Goal: Download file/media

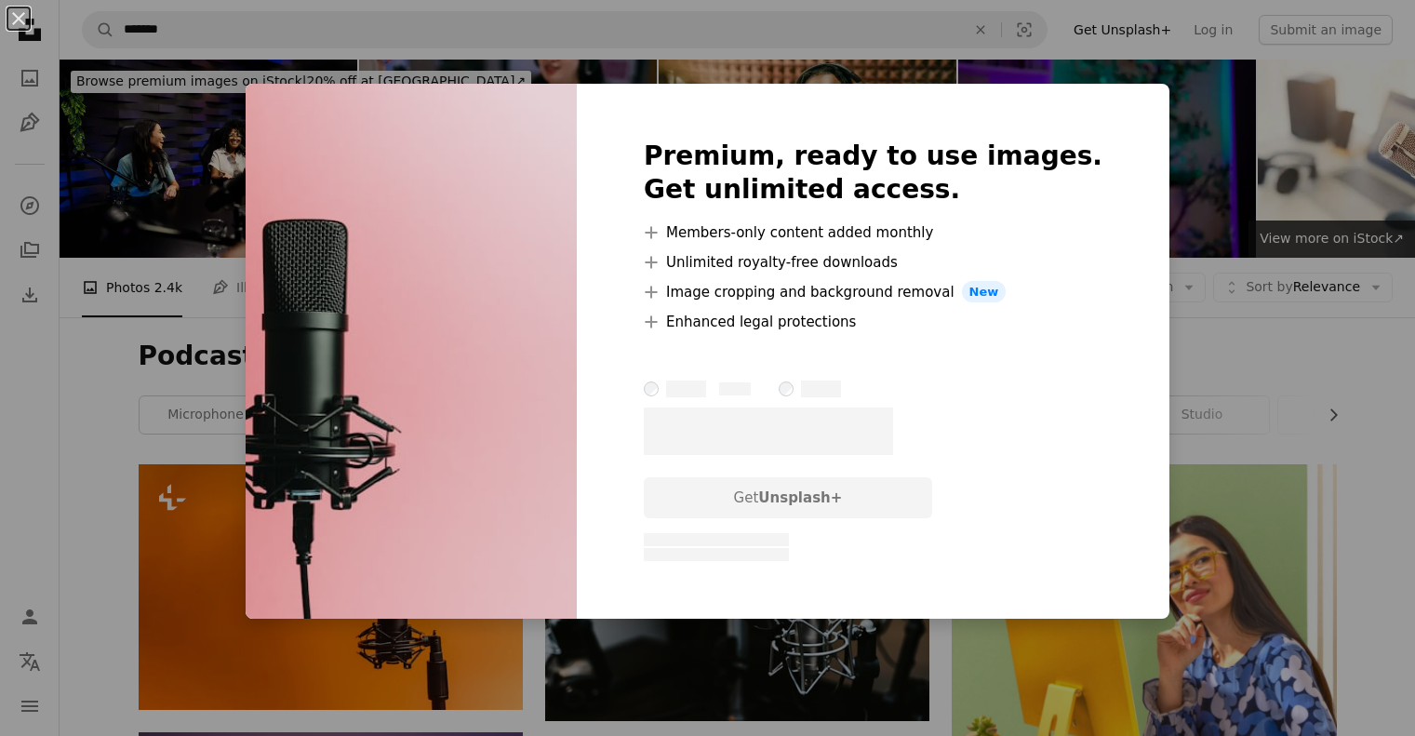
scroll to position [1339, 0]
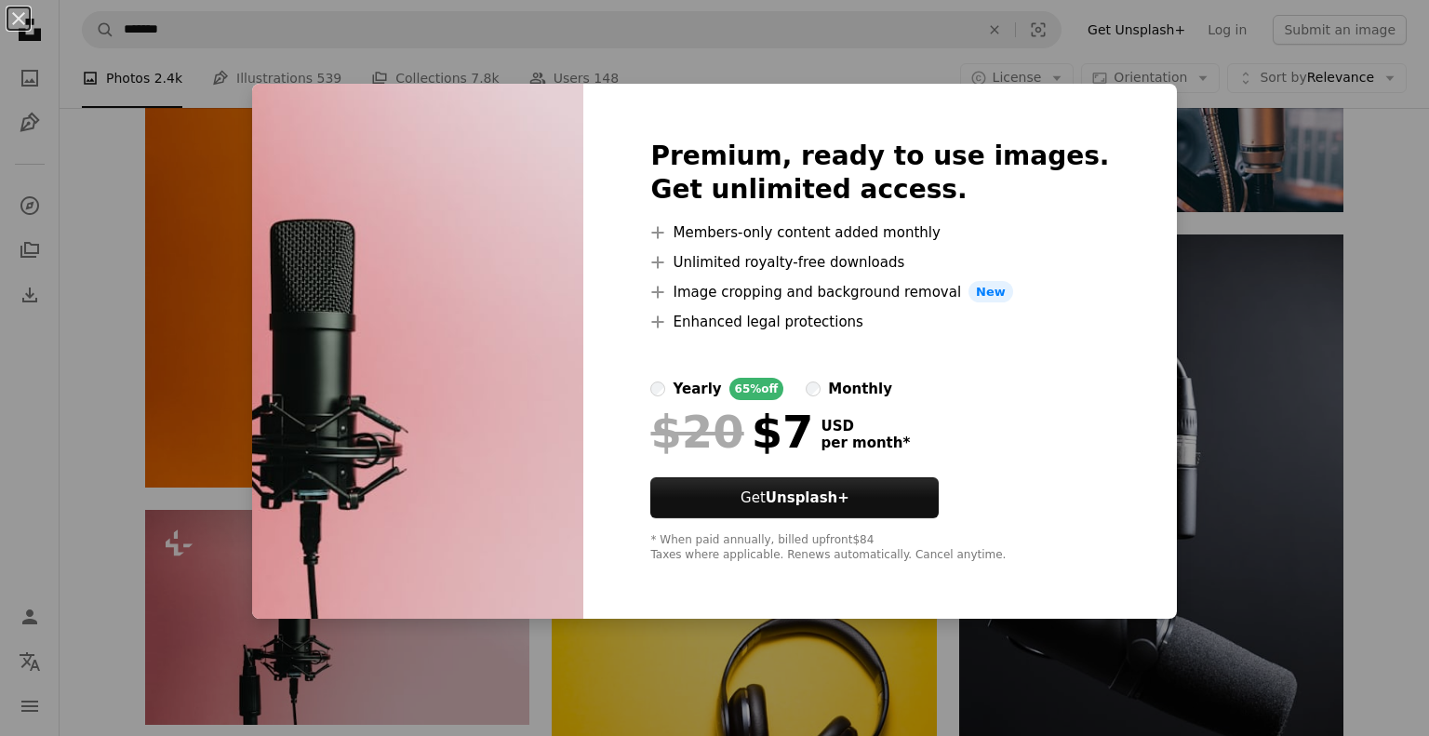
click at [1317, 315] on div "An X shape Premium, ready to use images. Get unlimited access. A plus sign Memb…" at bounding box center [714, 368] width 1429 height 736
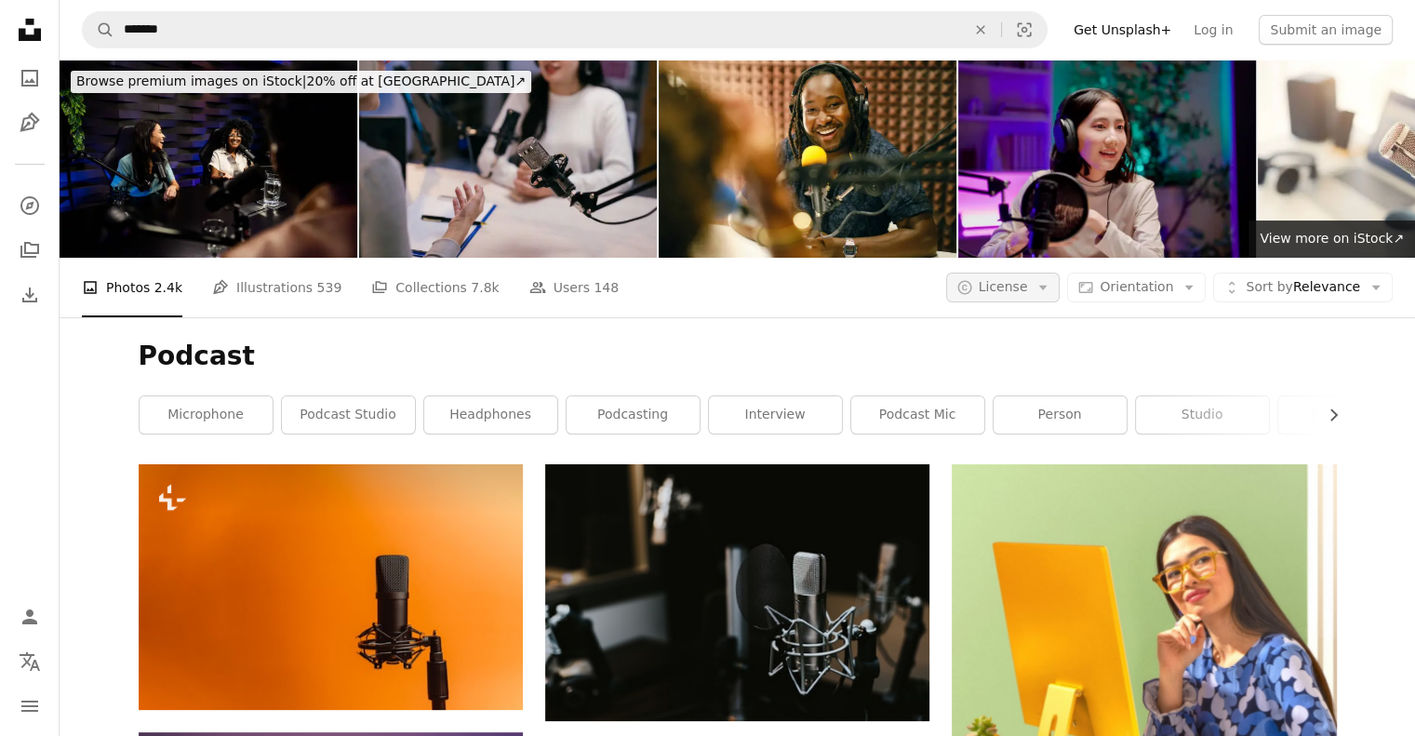
scroll to position [539, 0]
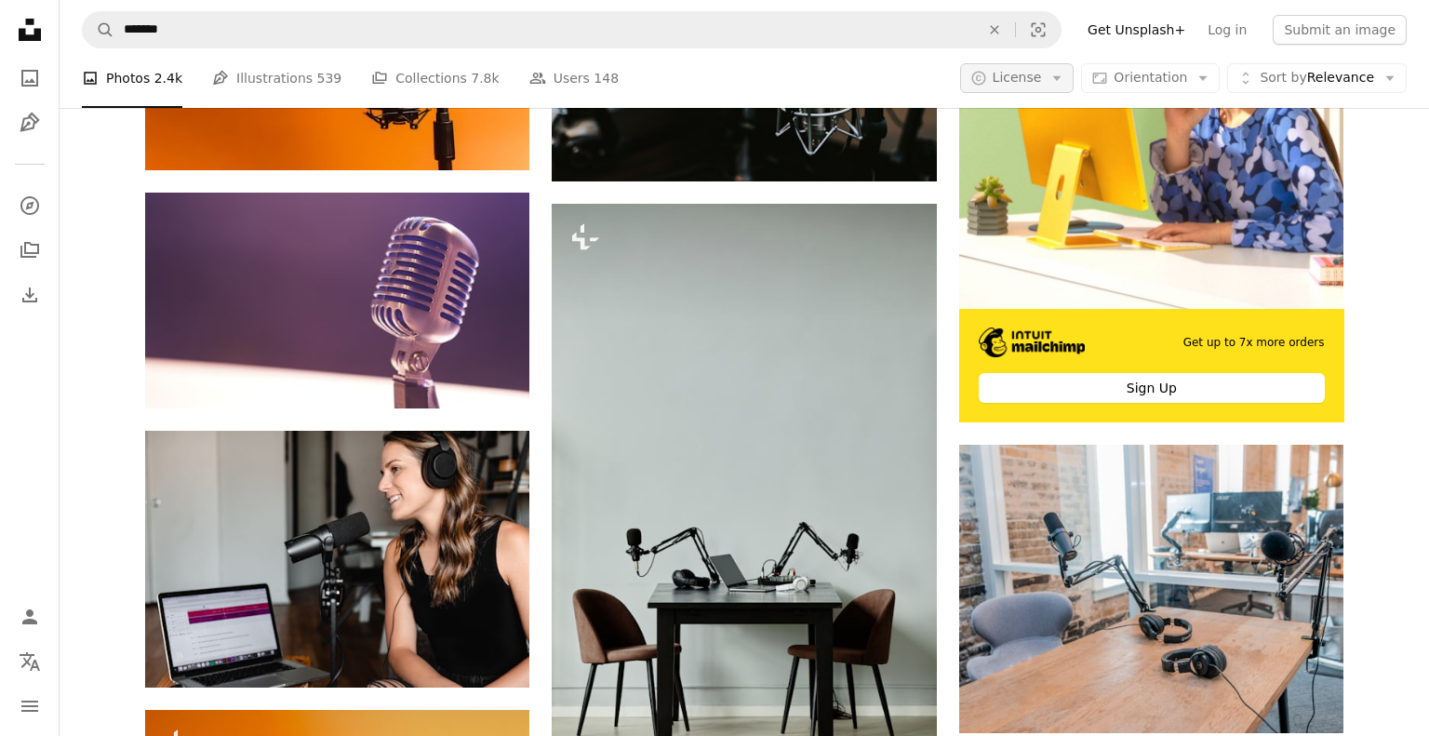
click at [1038, 82] on span "License" at bounding box center [1016, 77] width 49 height 15
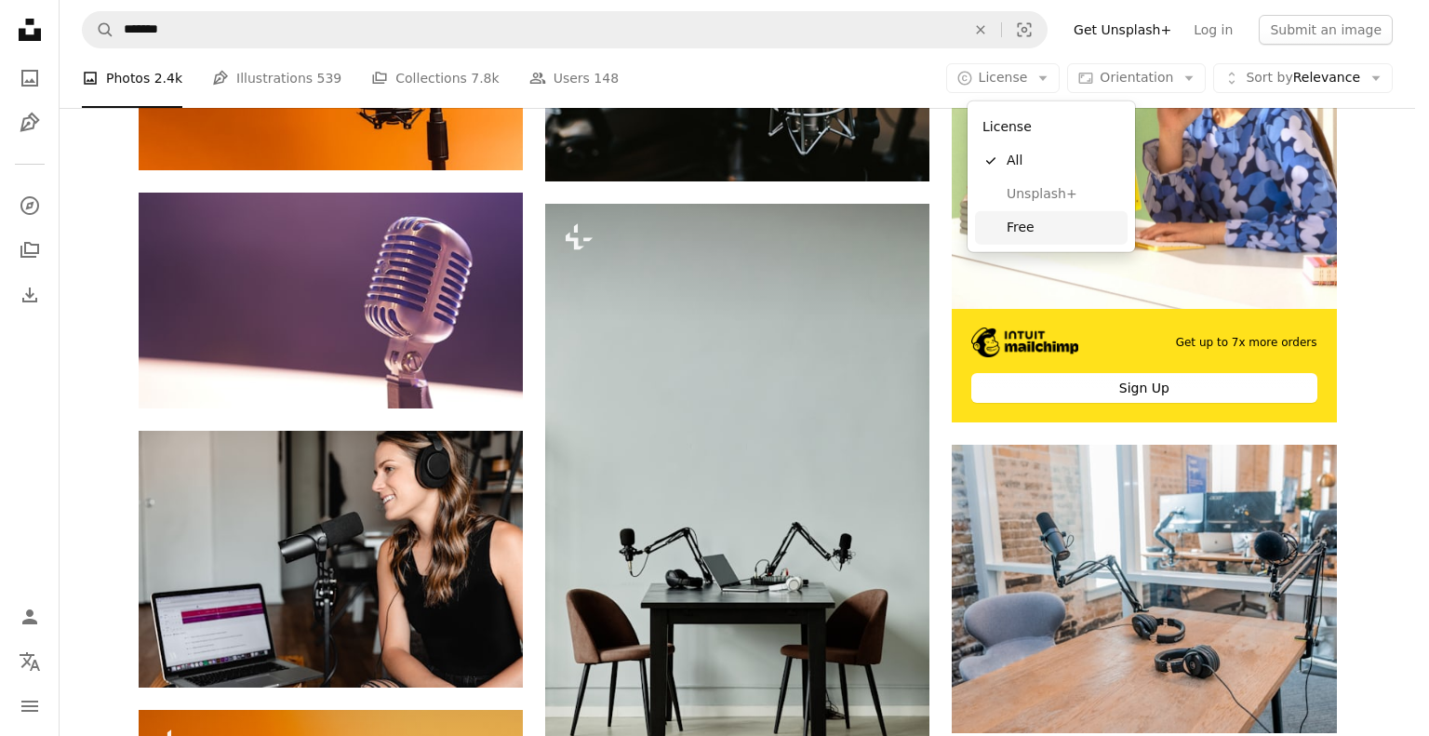
click at [1017, 233] on span "Free" at bounding box center [1062, 228] width 113 height 19
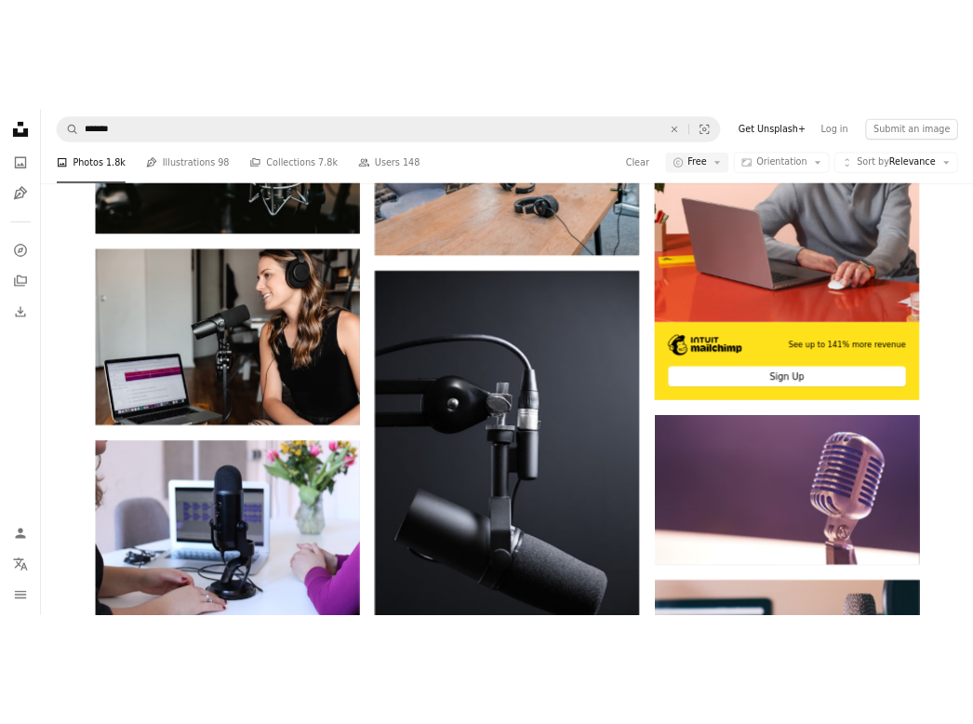
scroll to position [318, 0]
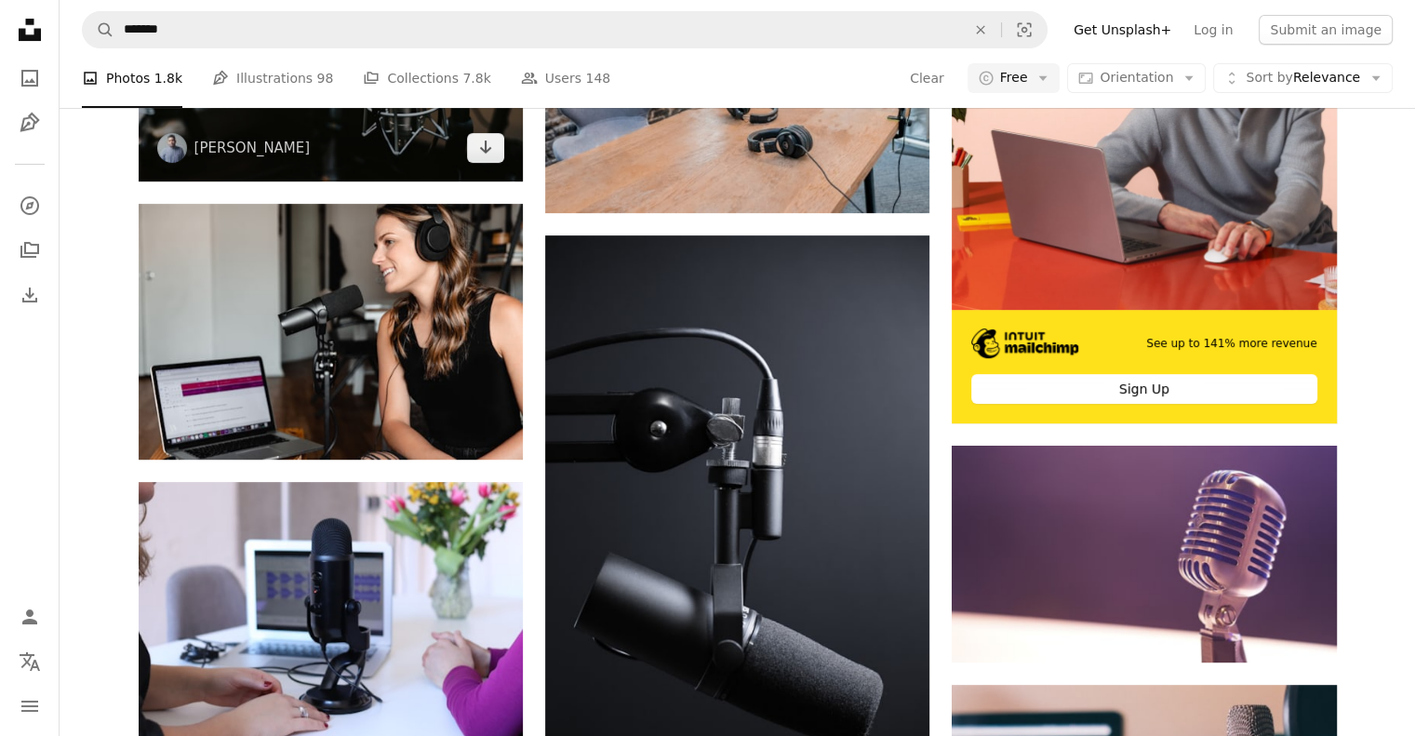
click at [388, 180] on img at bounding box center [331, 53] width 384 height 256
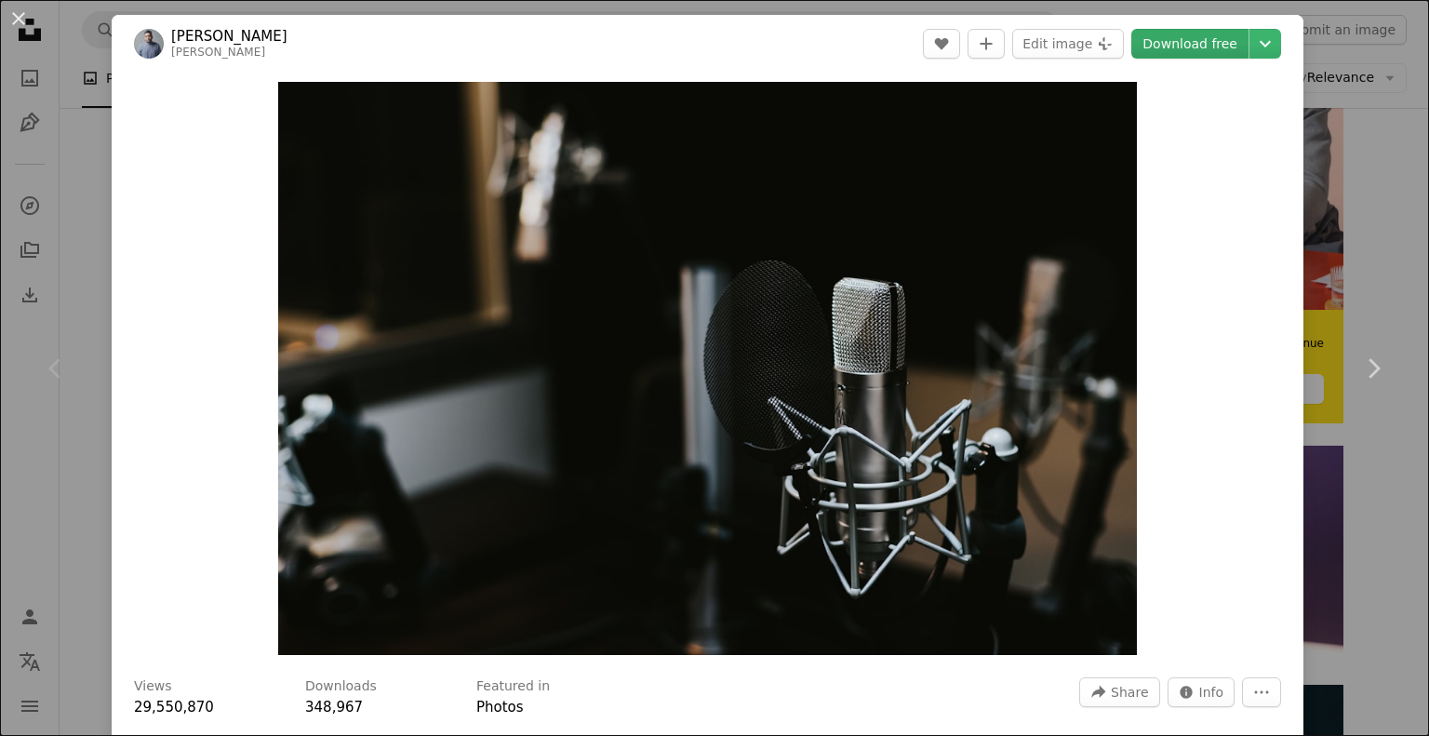
click at [1138, 41] on link "Download free" at bounding box center [1189, 44] width 117 height 30
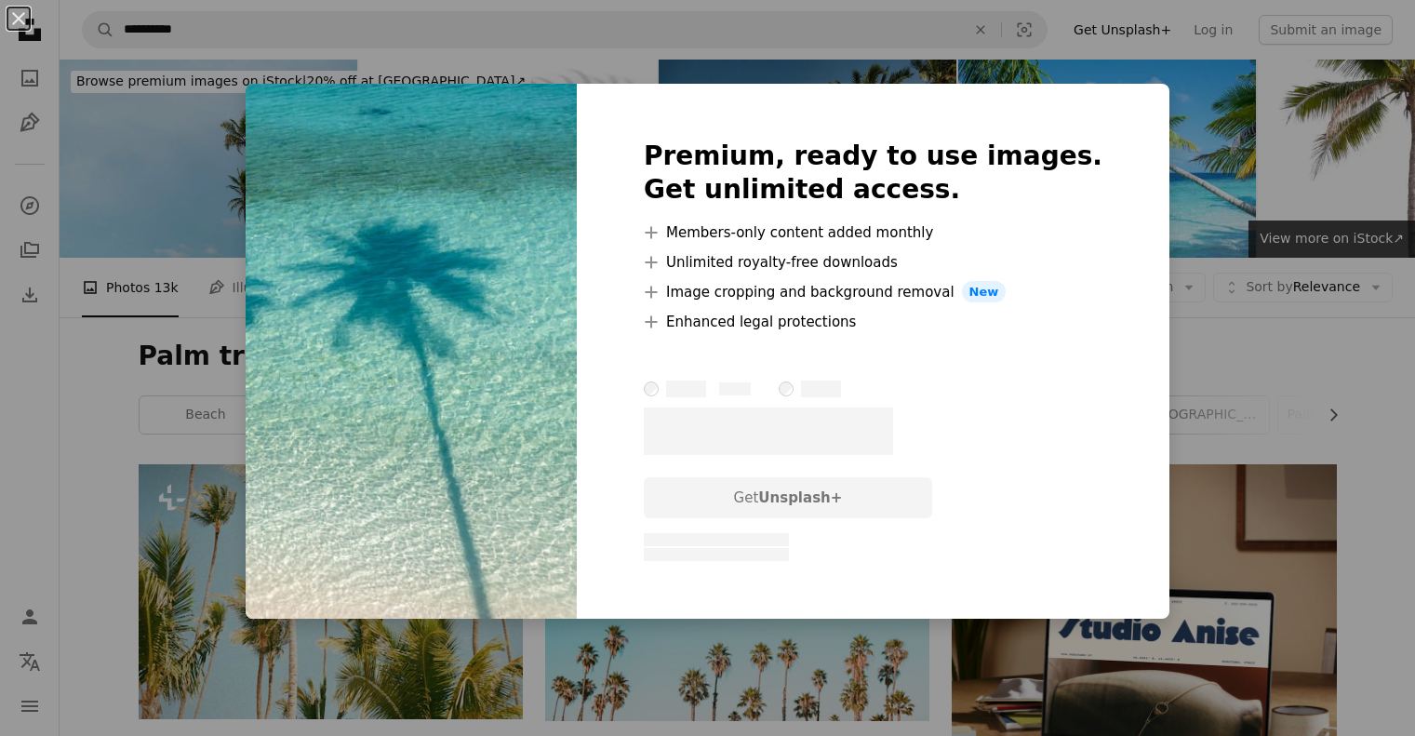
scroll to position [2950, 0]
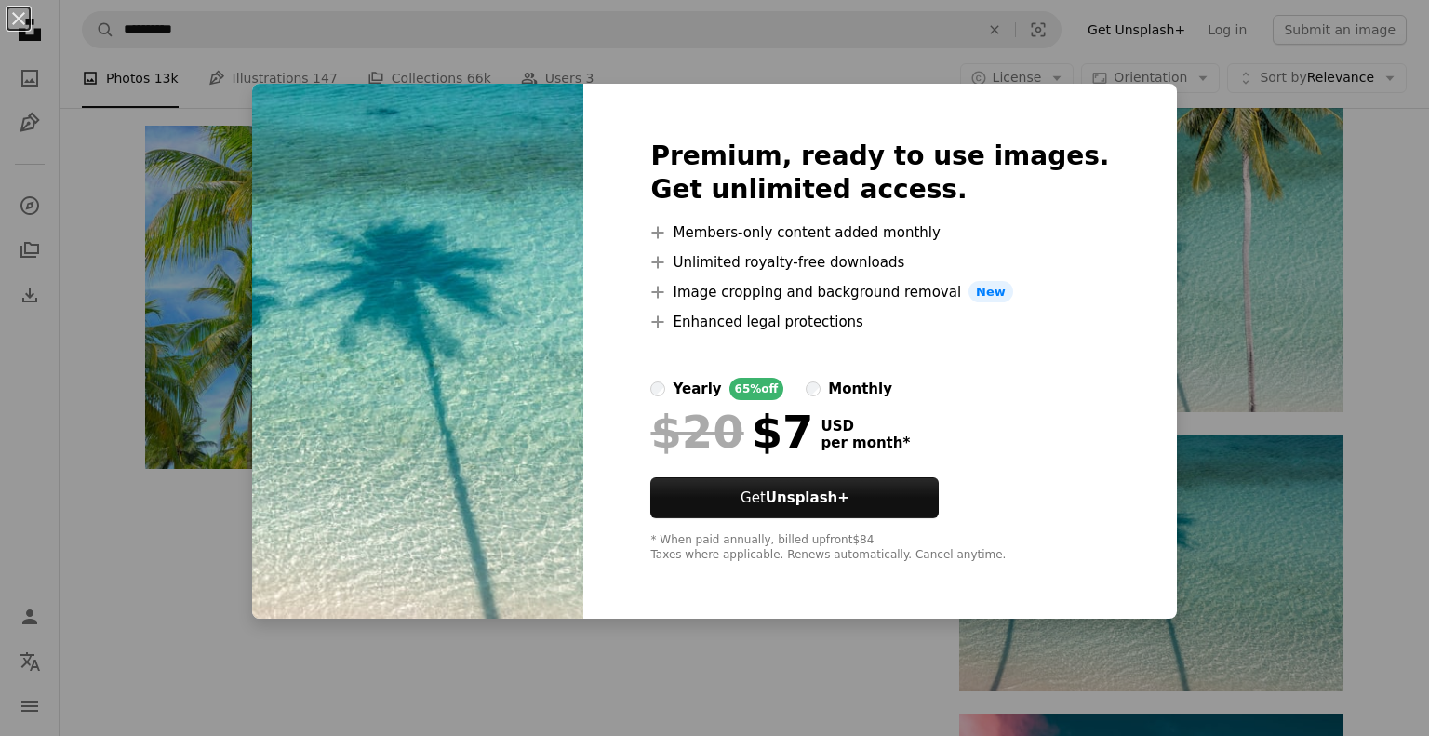
click at [1184, 280] on div "An X shape Premium, ready to use images. Get unlimited access. A plus sign Memb…" at bounding box center [714, 368] width 1429 height 736
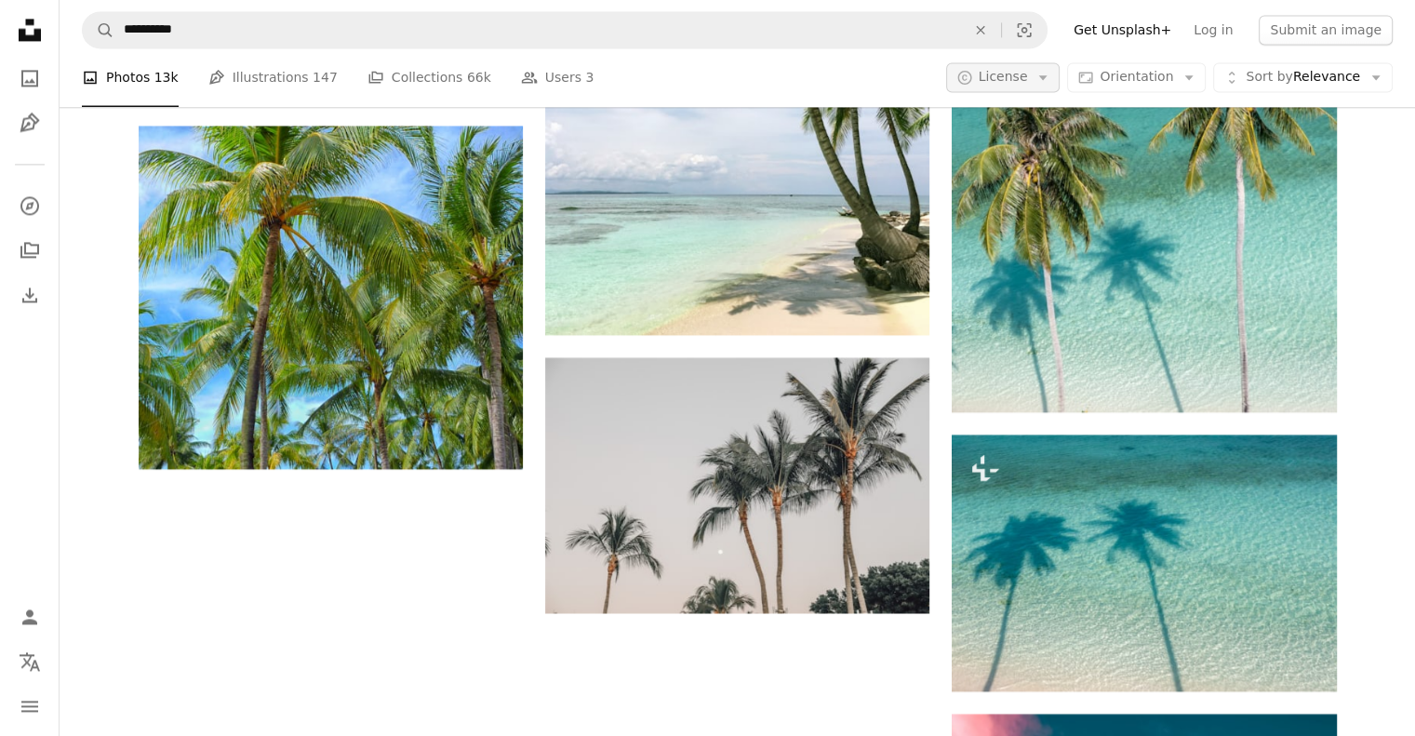
scroll to position [2950, 0]
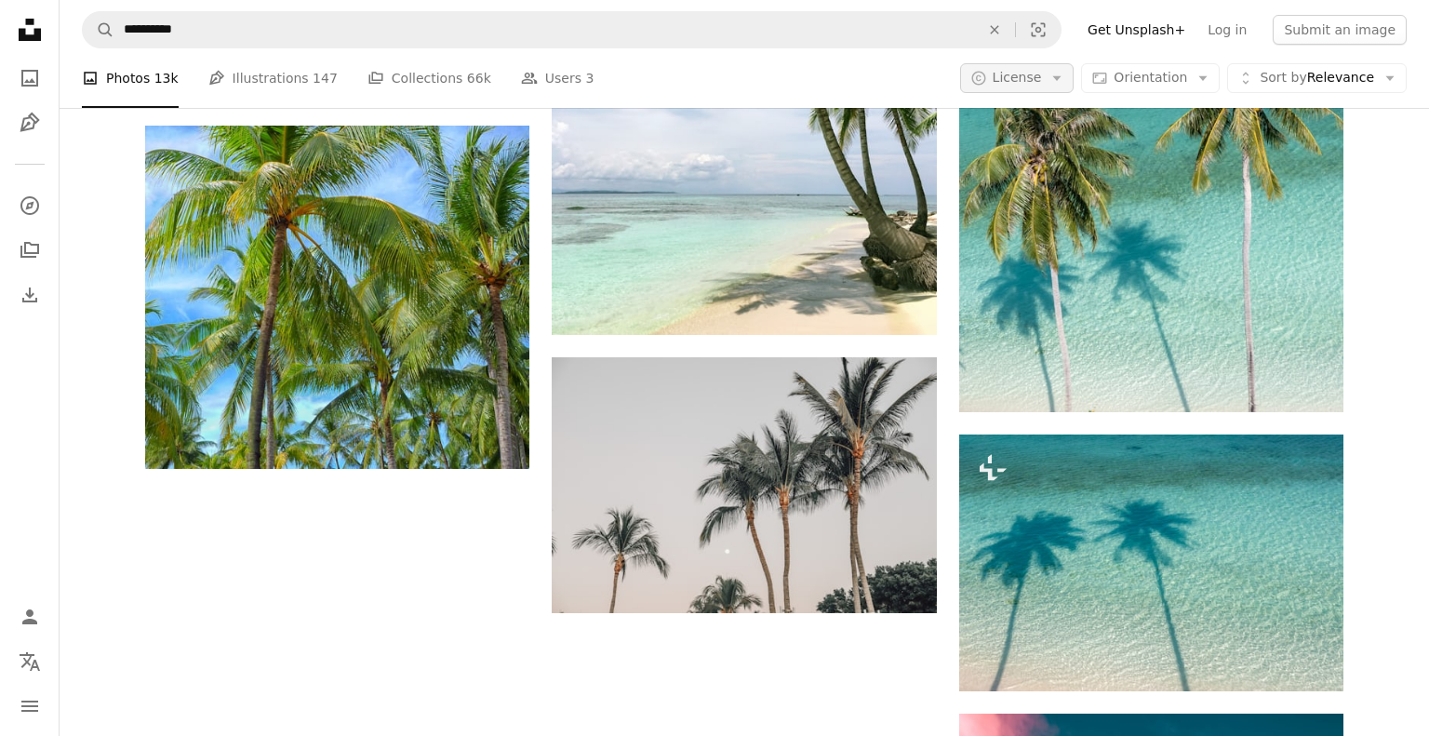
click at [1042, 64] on button "A copyright icon © License Arrow down" at bounding box center [1017, 78] width 114 height 30
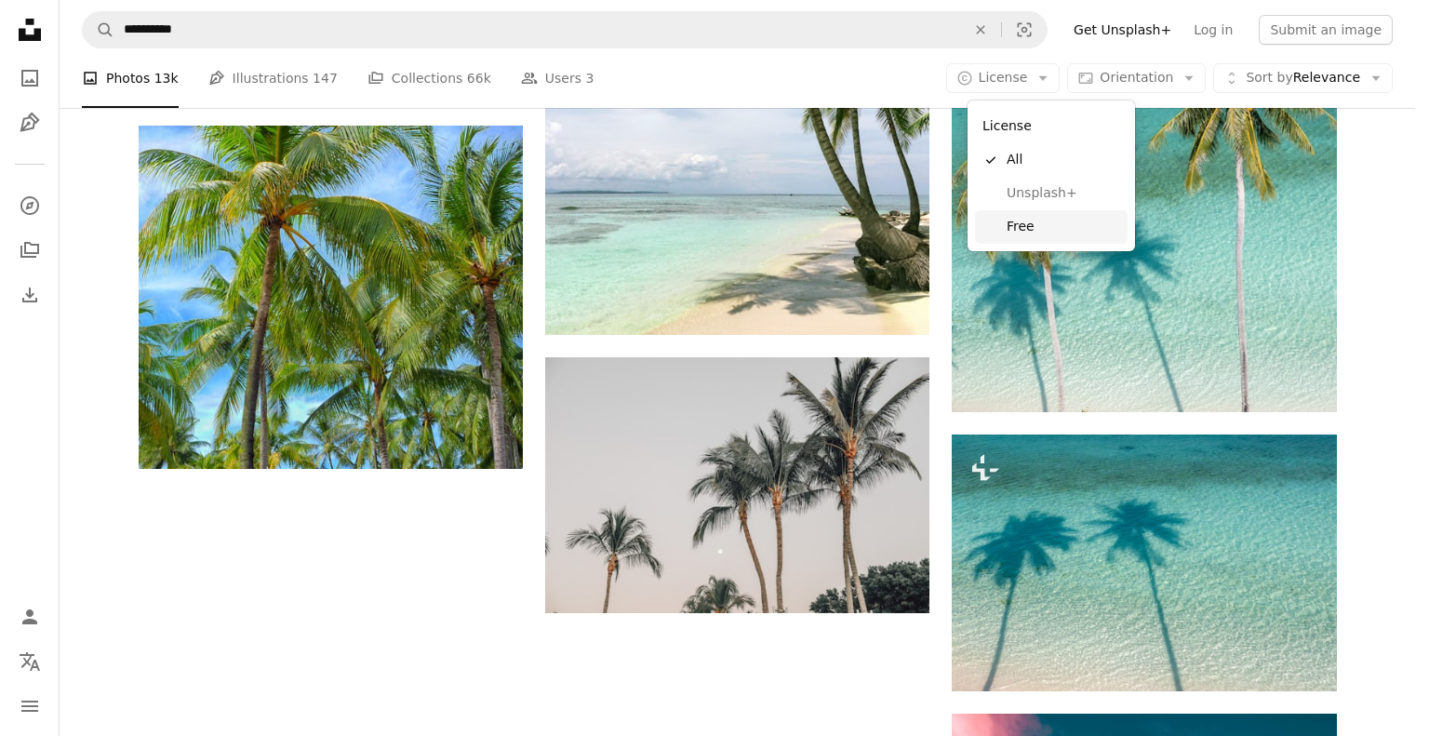
click at [1014, 216] on link "Free" at bounding box center [1051, 226] width 153 height 33
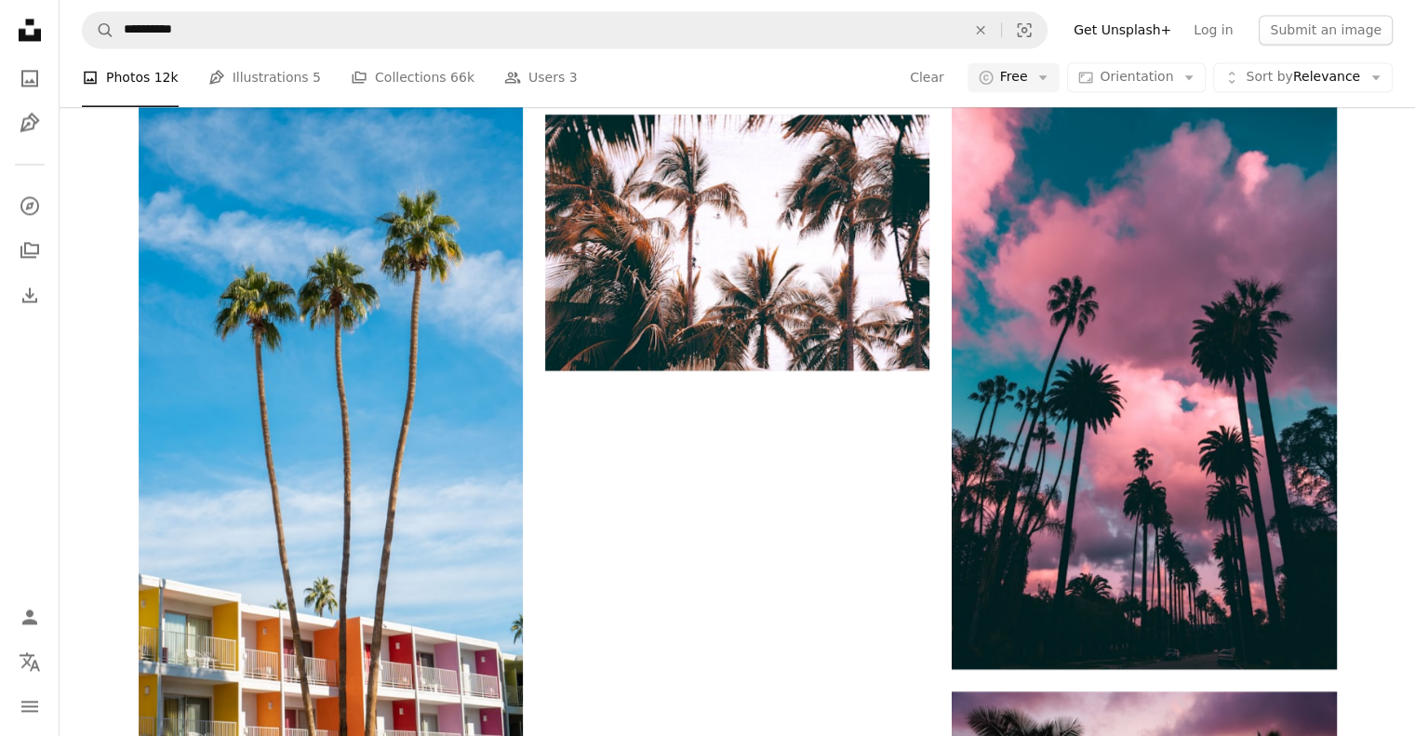
scroll to position [450, 0]
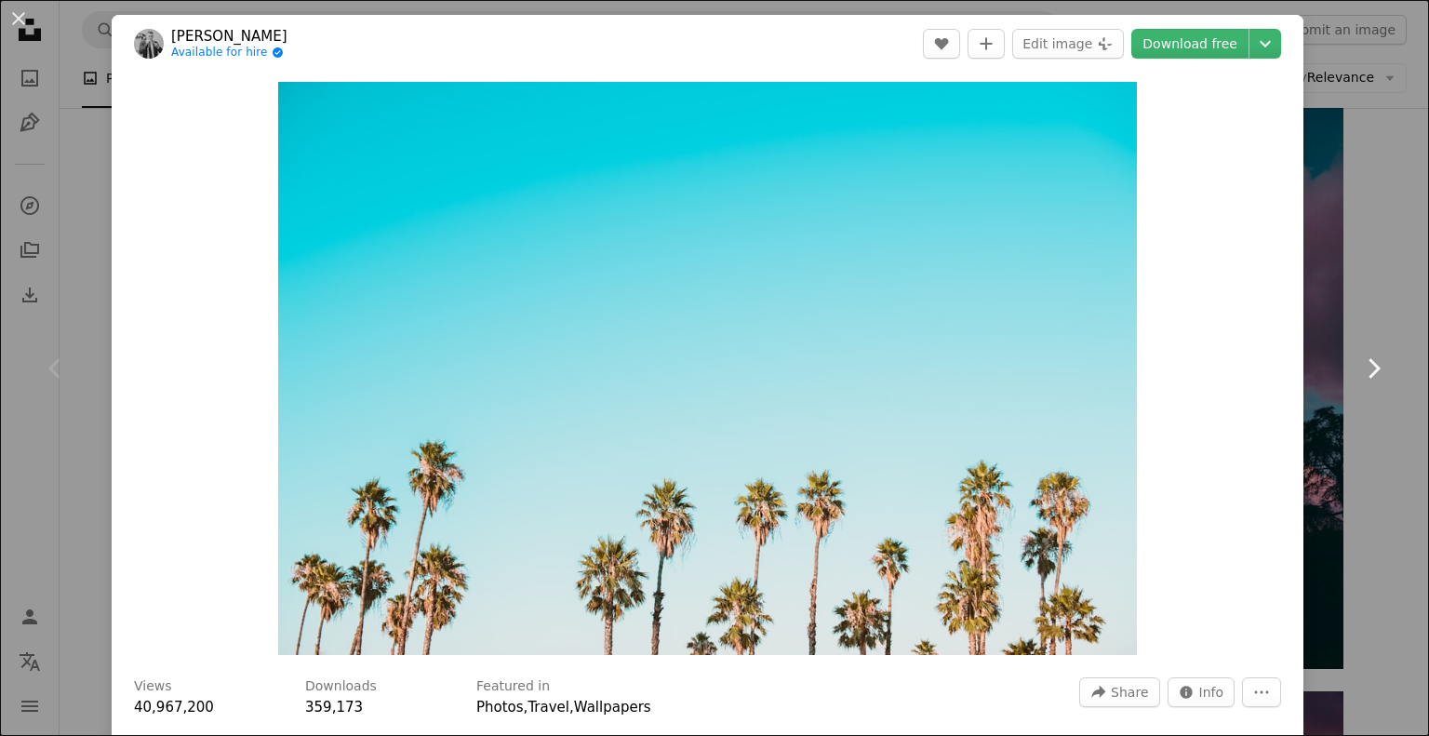
click at [1355, 352] on link "Chevron right" at bounding box center [1373, 368] width 112 height 179
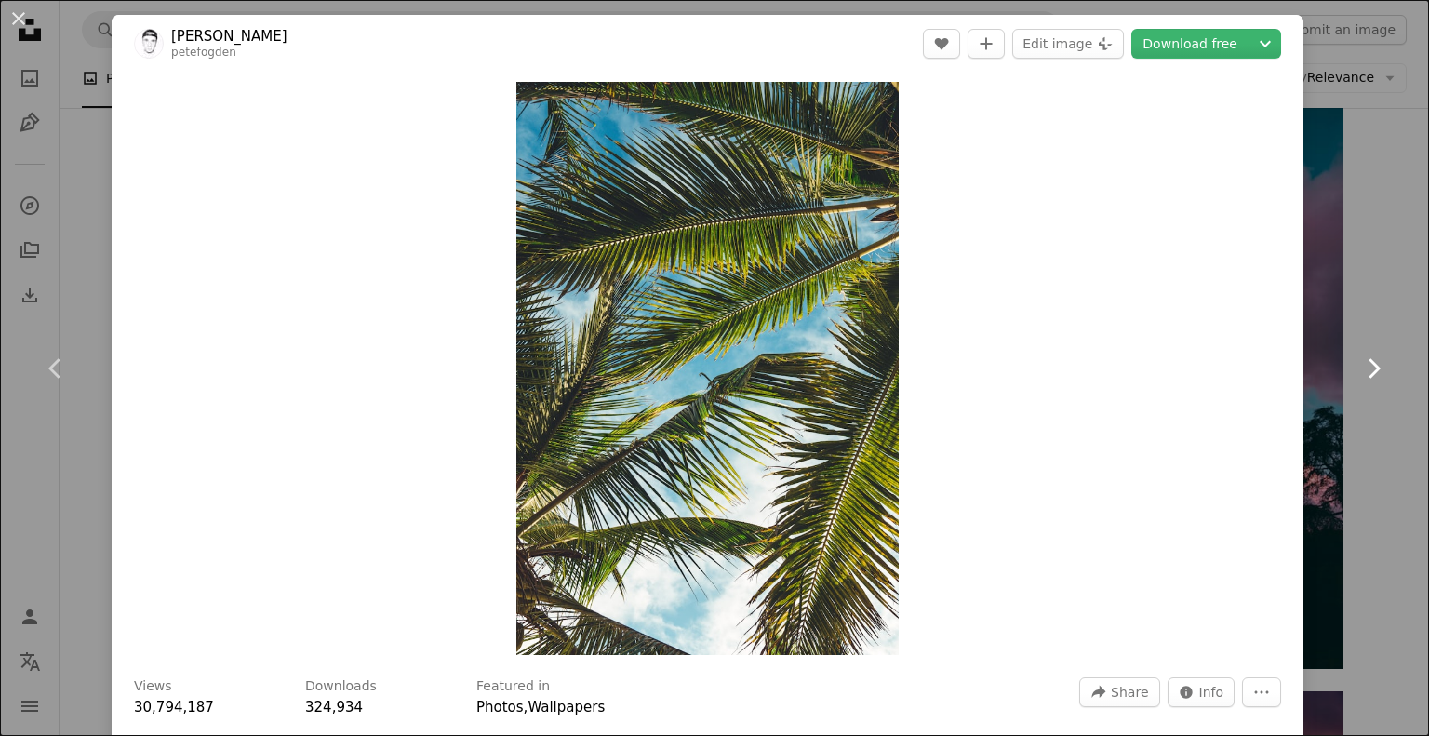
click at [1336, 298] on link "Chevron right" at bounding box center [1373, 368] width 112 height 179
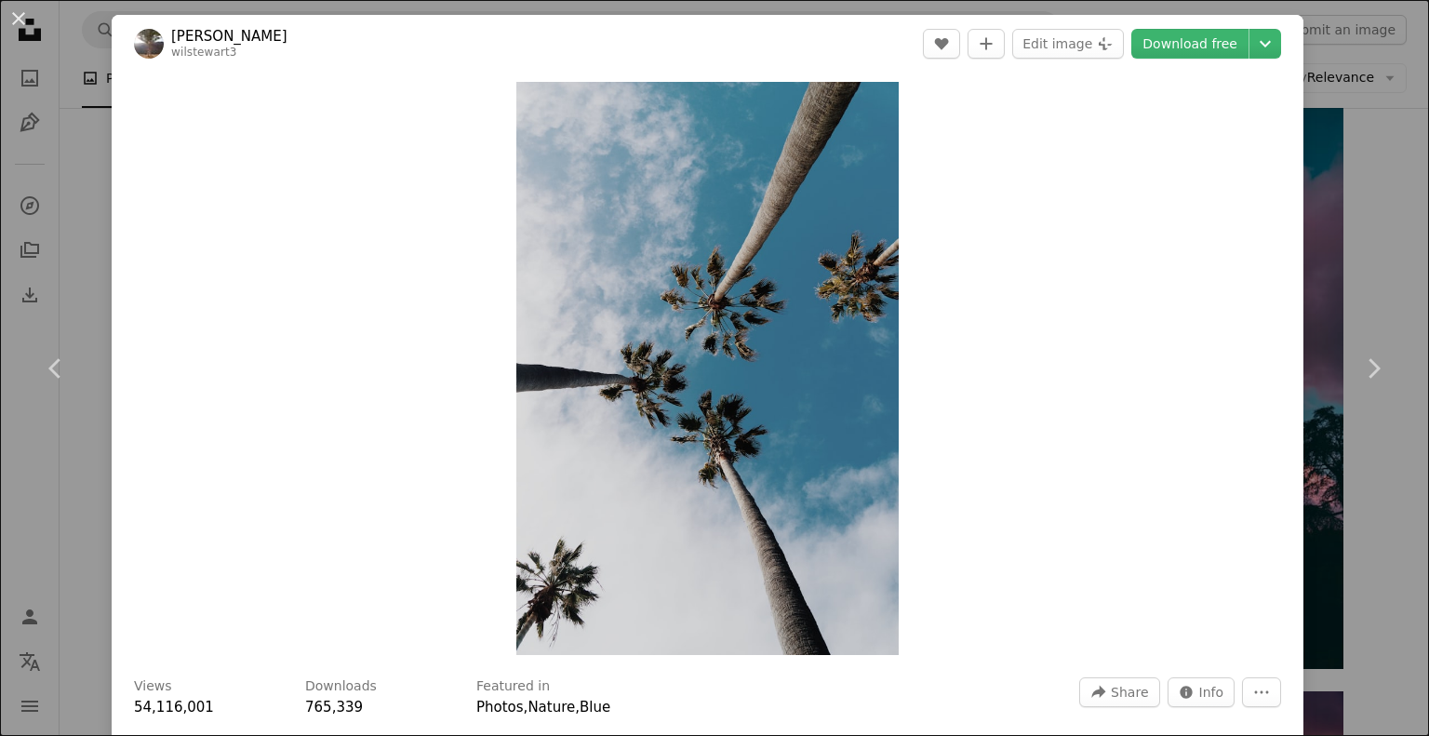
click at [1357, 60] on div "An X shape Chevron left Chevron right [PERSON_NAME] wilstewart3 A heart A plus …" at bounding box center [714, 368] width 1429 height 736
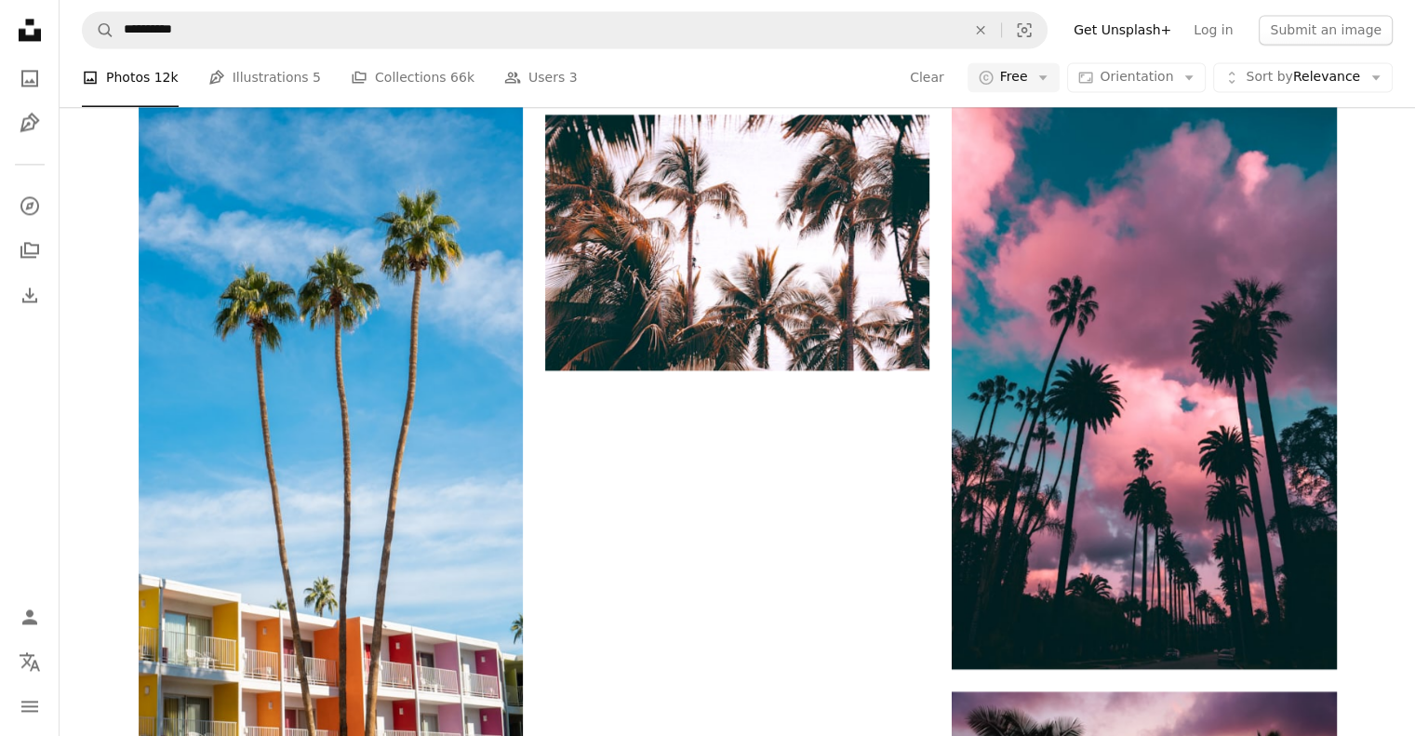
scroll to position [293, 0]
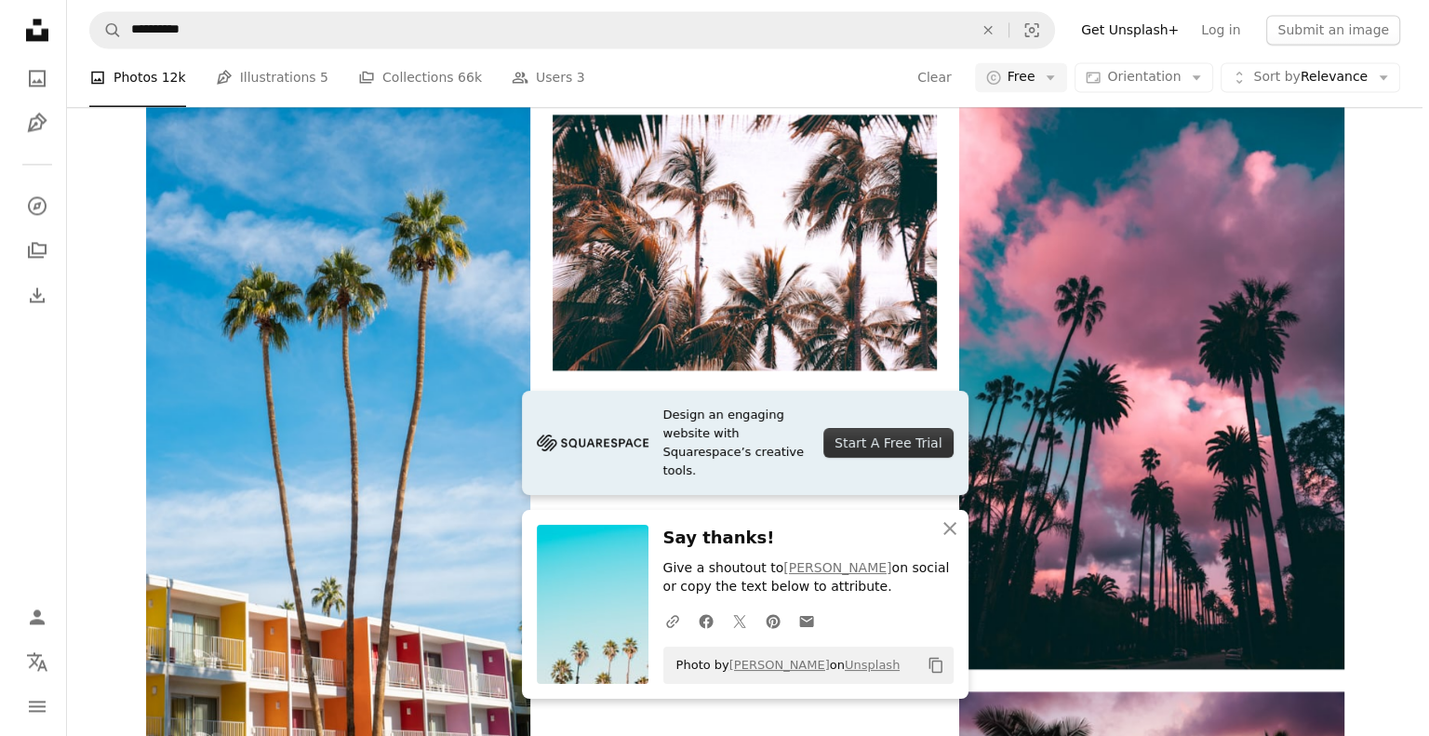
scroll to position [1187, 0]
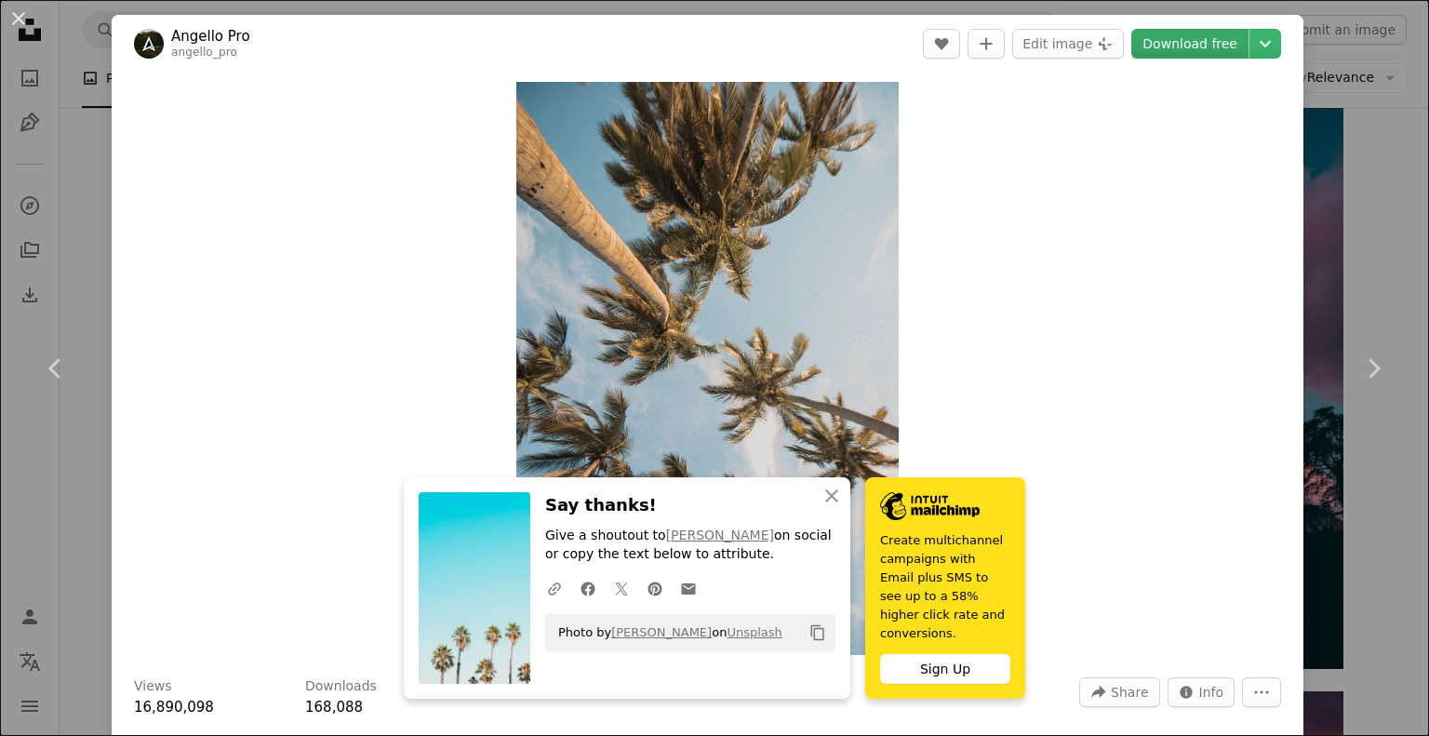
click at [1164, 33] on link "Download free" at bounding box center [1189, 44] width 117 height 30
